Goal: Transaction & Acquisition: Purchase product/service

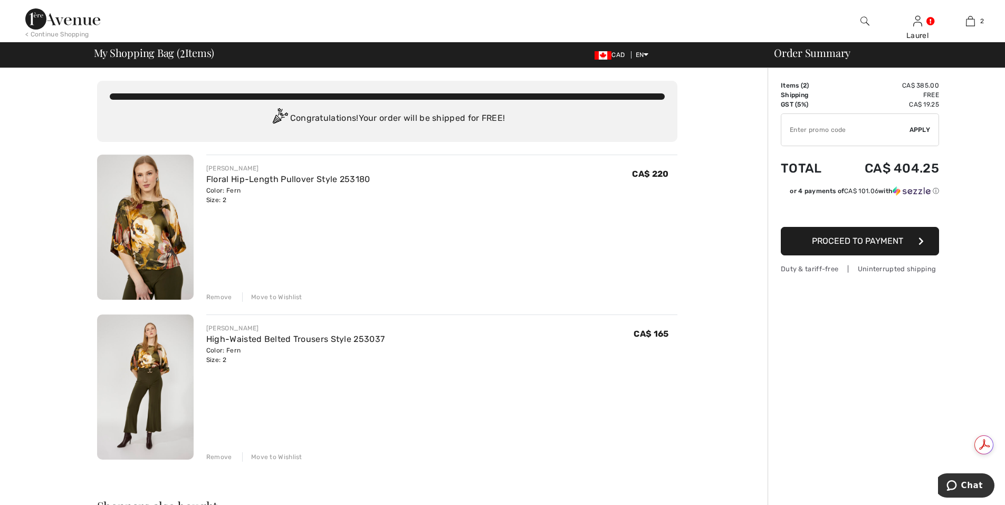
click at [837, 243] on span "Proceed to Payment" at bounding box center [857, 241] width 91 height 10
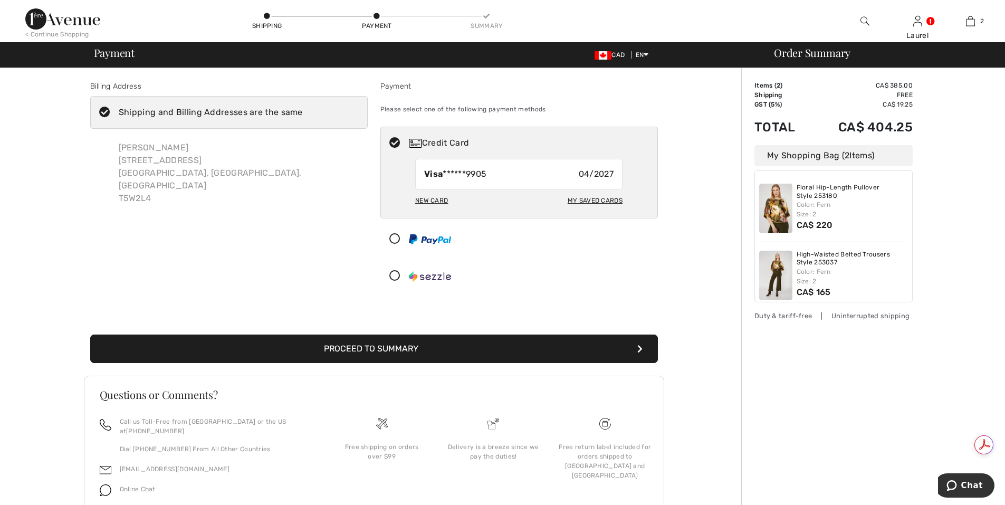
click at [476, 345] on button "Proceed to Summary" at bounding box center [373, 348] width 567 height 28
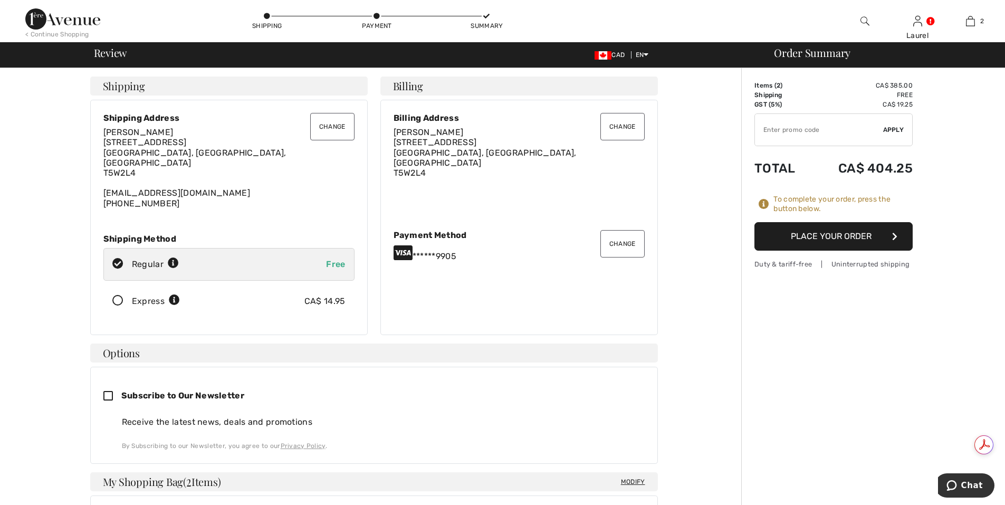
click at [809, 238] on button "Place Your Order" at bounding box center [833, 236] width 158 height 28
